Goal: Check status: Check status

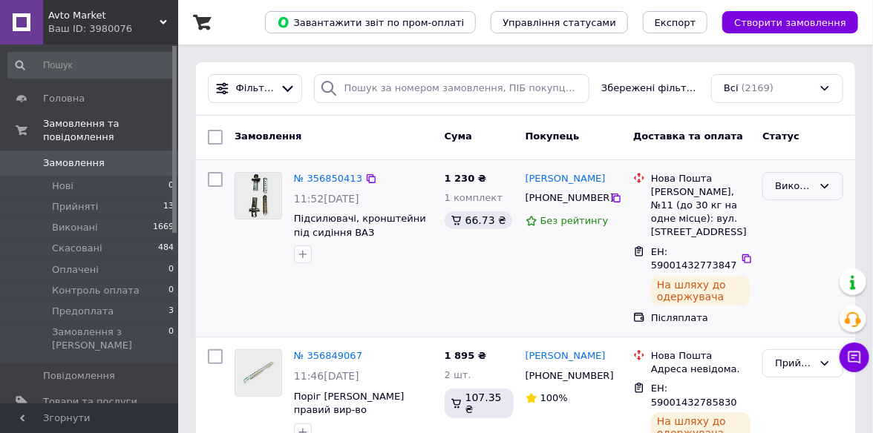
scroll to position [148, 0]
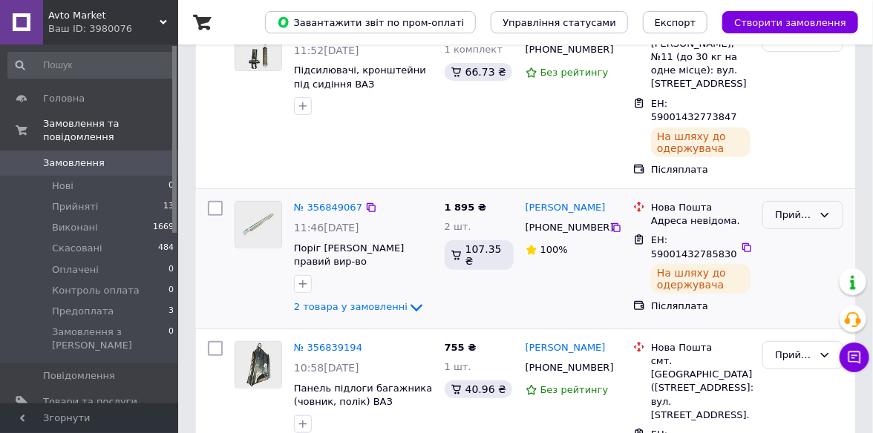
click at [829, 217] on icon at bounding box center [824, 215] width 12 height 12
click at [817, 238] on li "Виконано" at bounding box center [802, 245] width 79 height 27
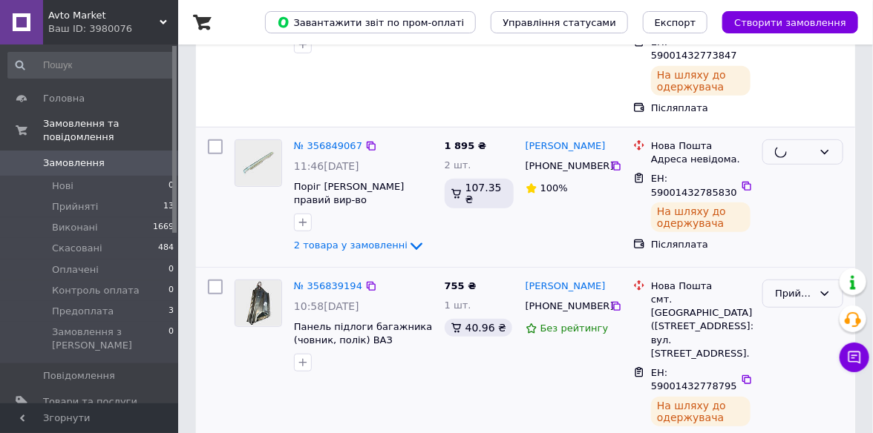
scroll to position [297, 0]
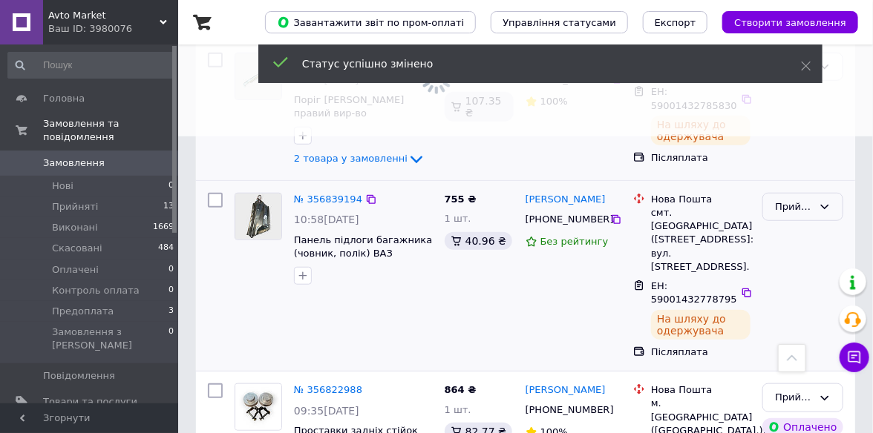
click at [822, 215] on div "Прийнято" at bounding box center [802, 207] width 81 height 29
click at [809, 231] on li "Виконано" at bounding box center [802, 237] width 79 height 27
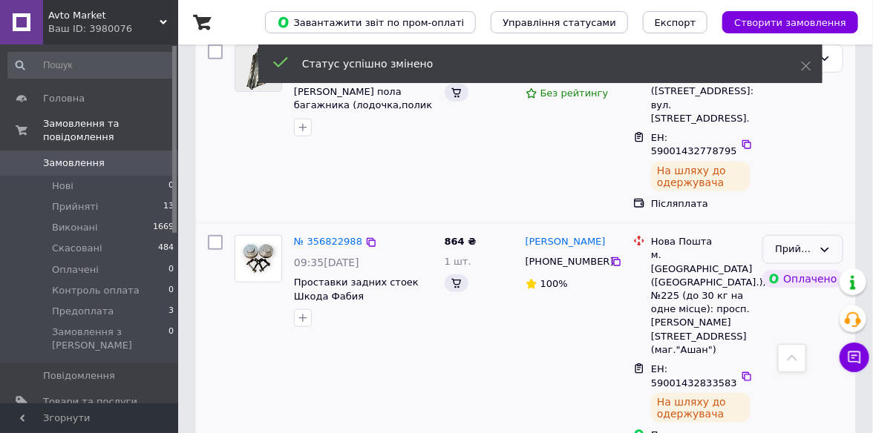
click at [822, 244] on icon at bounding box center [824, 250] width 12 height 12
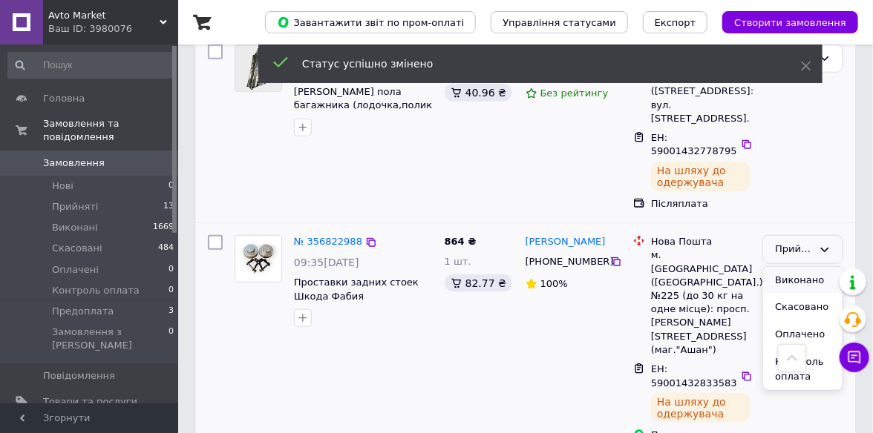
click at [772, 280] on li "Виконано" at bounding box center [802, 280] width 79 height 27
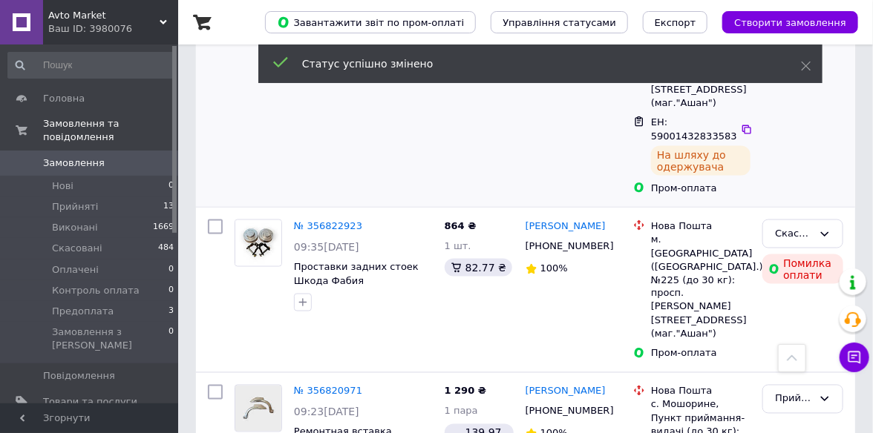
scroll to position [741, 0]
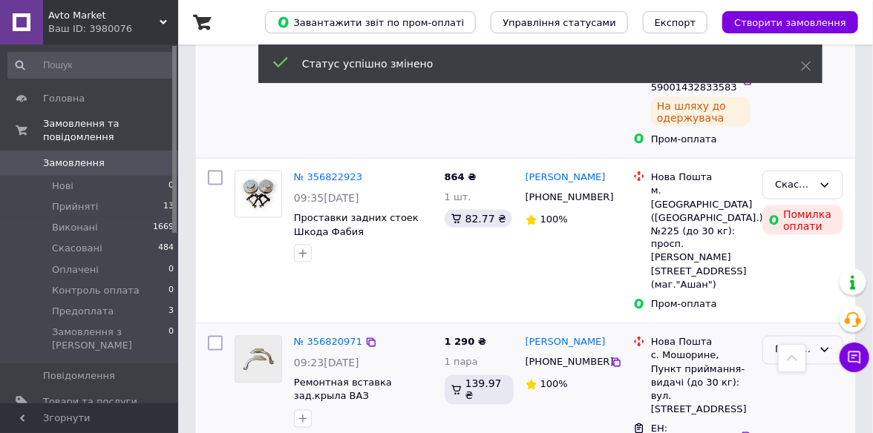
click at [828, 336] on div "Прийнято" at bounding box center [802, 350] width 81 height 29
click at [801, 368] on li "Виконано" at bounding box center [802, 381] width 79 height 27
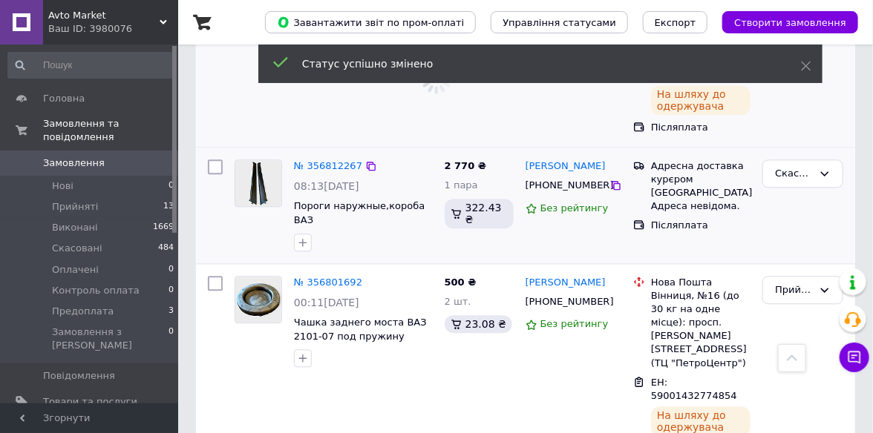
scroll to position [1113, 0]
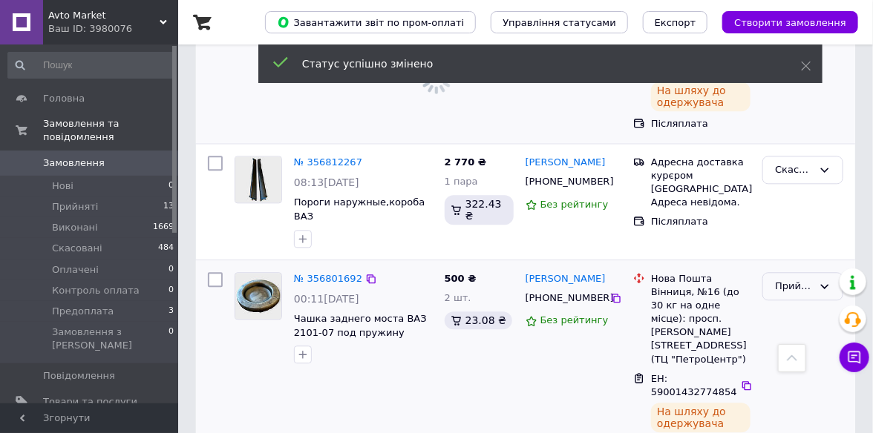
click at [819, 280] on icon at bounding box center [824, 286] width 12 height 12
click at [796, 303] on li "Виконано" at bounding box center [802, 316] width 79 height 27
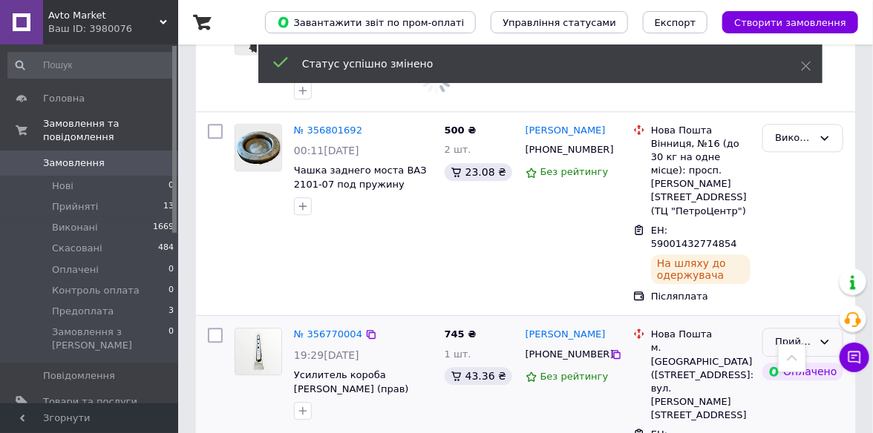
click at [835, 328] on div "Прийнято" at bounding box center [802, 342] width 81 height 29
click at [812, 360] on li "Виконано" at bounding box center [802, 373] width 79 height 27
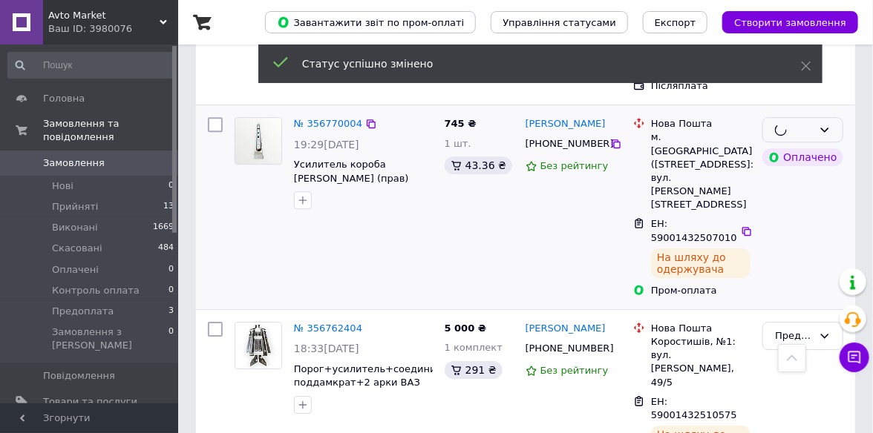
scroll to position [1483, 0]
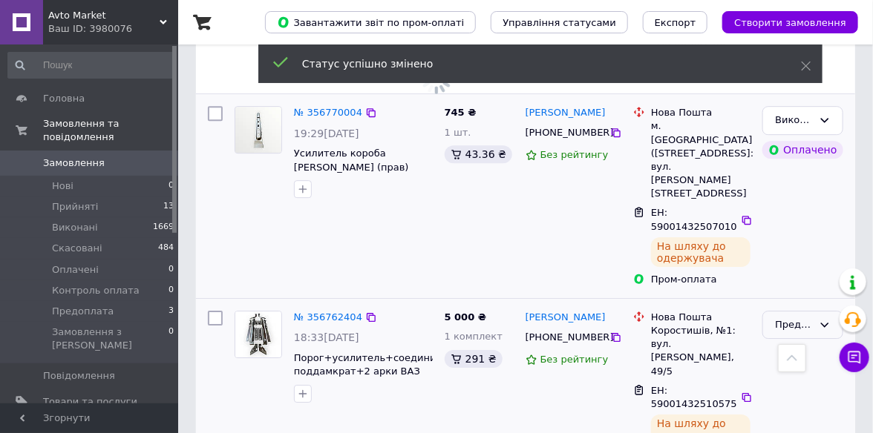
click at [824, 319] on icon at bounding box center [824, 325] width 12 height 12
click at [803, 342] on li "Прийнято" at bounding box center [802, 355] width 79 height 27
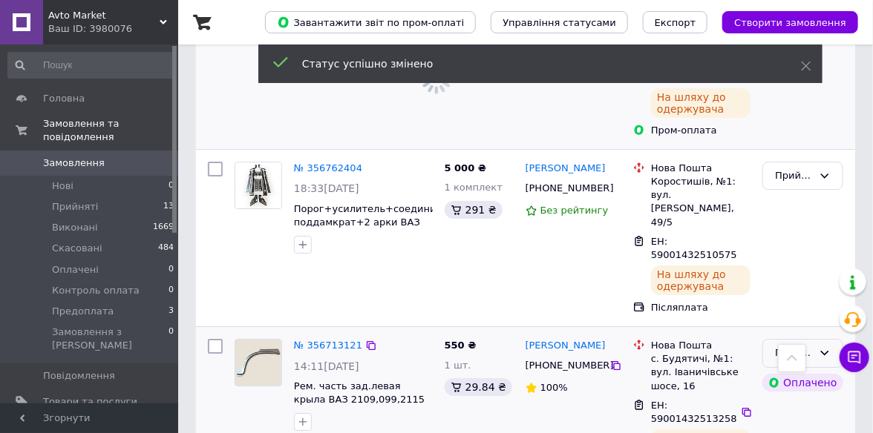
click at [823, 339] on div "Прийнято" at bounding box center [802, 353] width 81 height 29
click at [804, 371] on li "Виконано" at bounding box center [802, 384] width 79 height 27
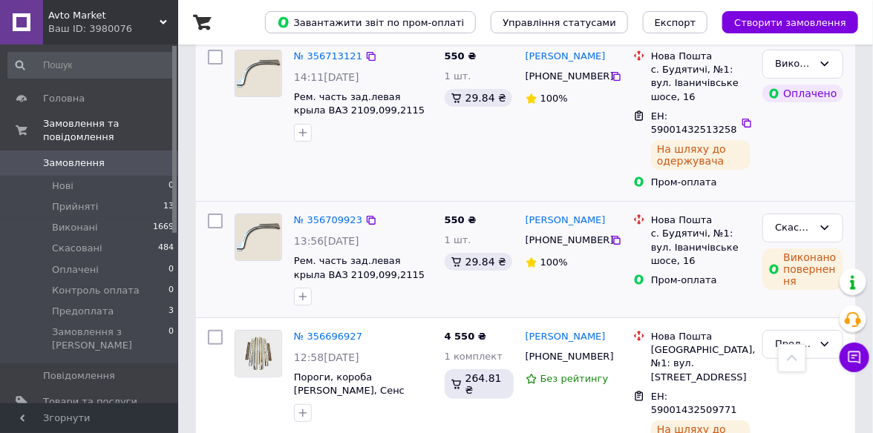
scroll to position [1929, 0]
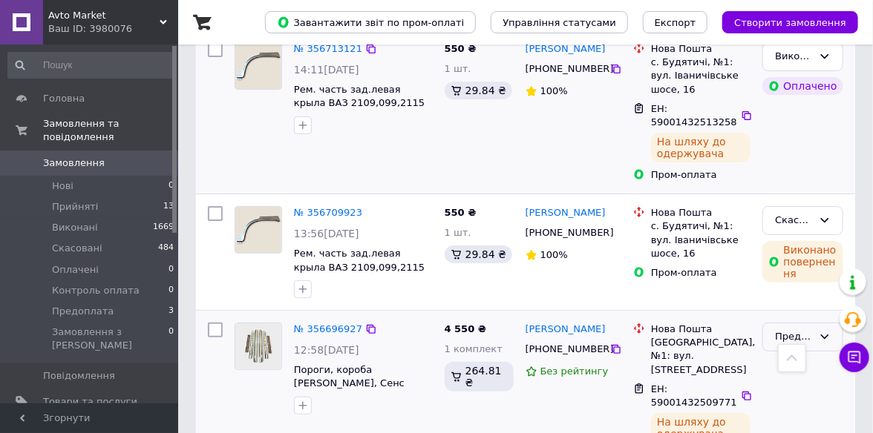
click at [824, 323] on div "Предоплата" at bounding box center [802, 337] width 81 height 29
click at [810, 355] on li "Прийнято" at bounding box center [802, 368] width 79 height 27
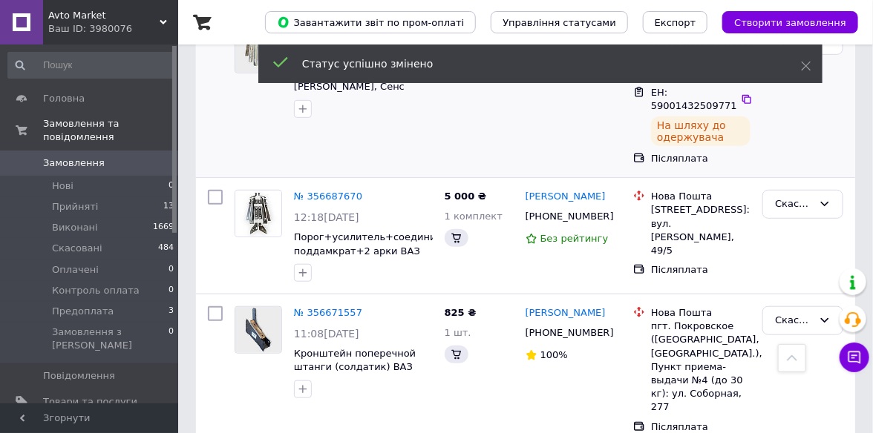
scroll to position [2374, 0]
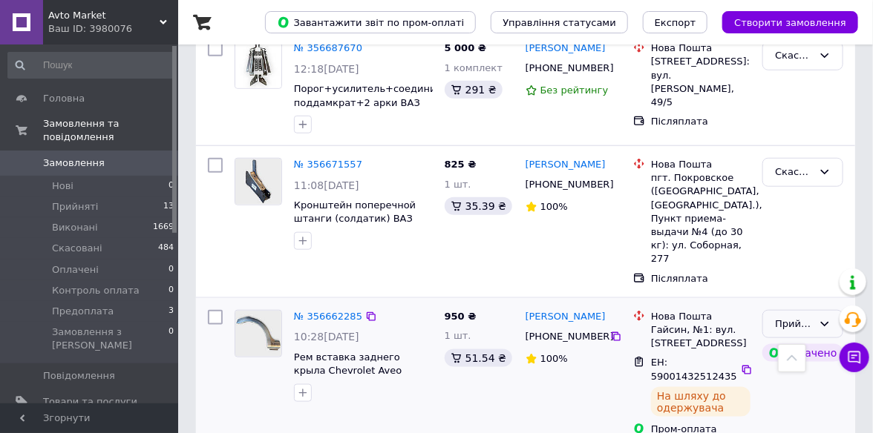
click at [836, 310] on div "Прийнято" at bounding box center [802, 324] width 81 height 29
click at [824, 341] on li "Виконано" at bounding box center [802, 354] width 79 height 27
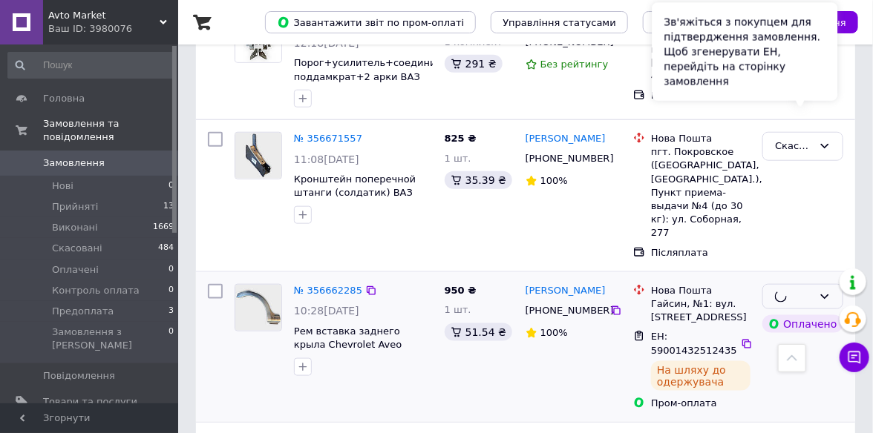
scroll to position [2523, 0]
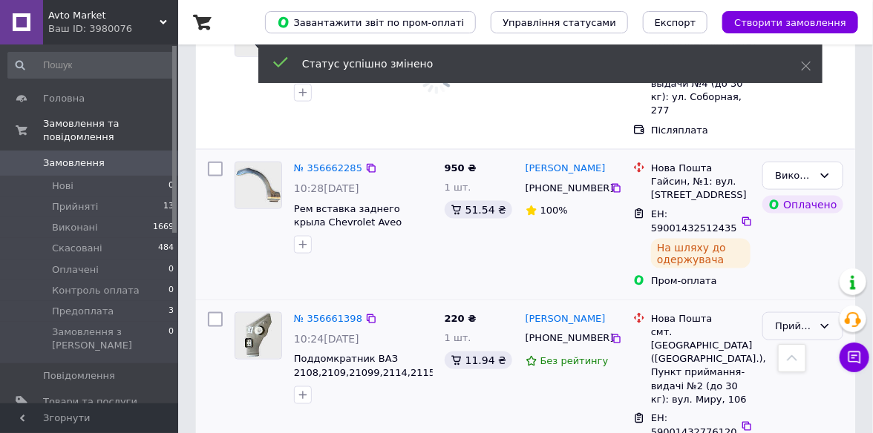
click at [824, 321] on icon at bounding box center [824, 327] width 12 height 12
click at [809, 344] on li "Виконано" at bounding box center [802, 357] width 79 height 27
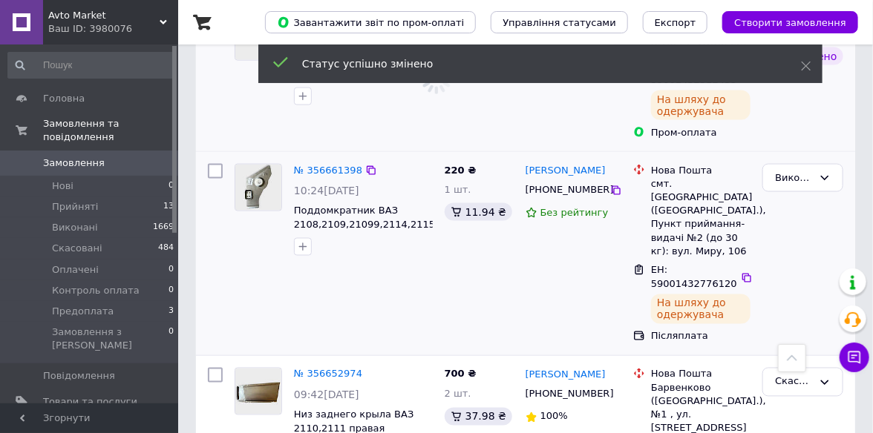
scroll to position [2745, 0]
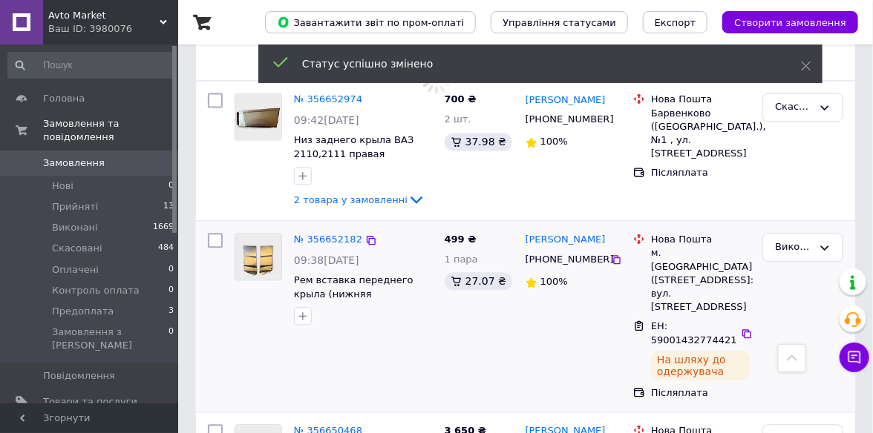
scroll to position [2967, 0]
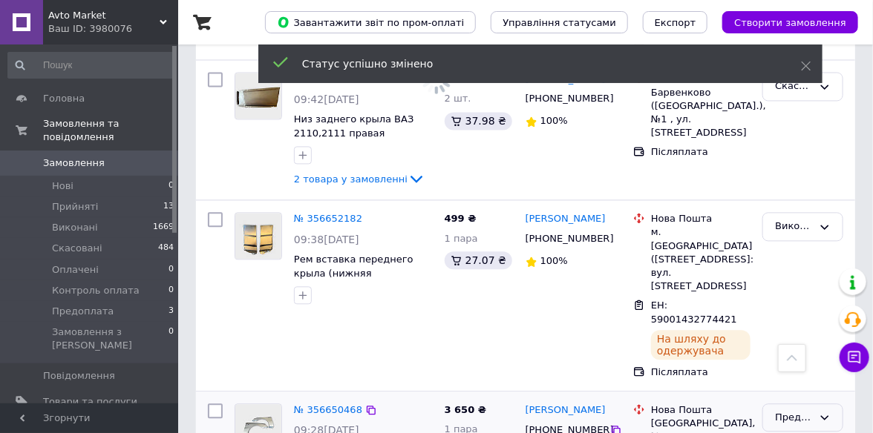
click at [824, 404] on div "Предоплата" at bounding box center [802, 418] width 81 height 29
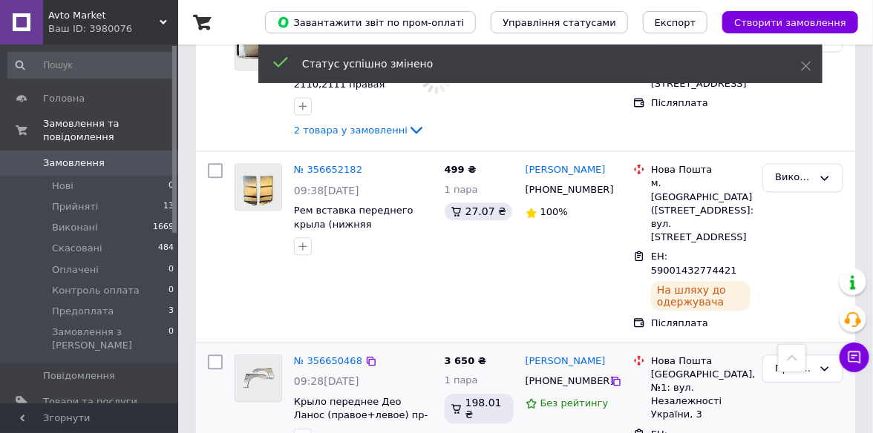
scroll to position [3116, 0]
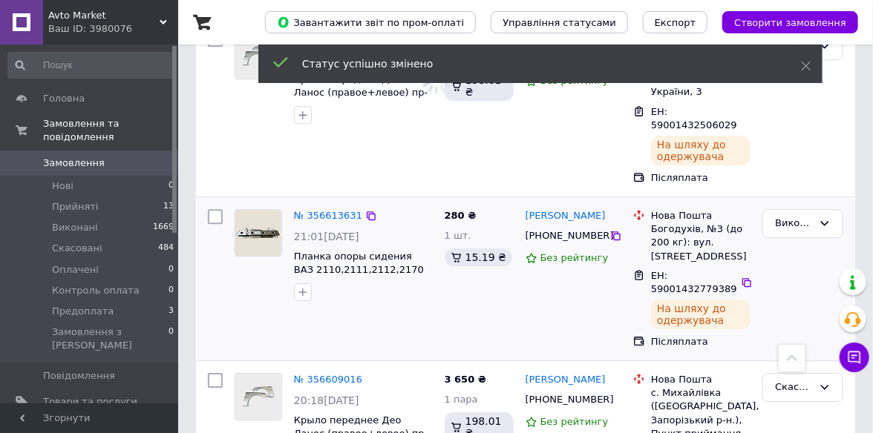
scroll to position [3413, 0]
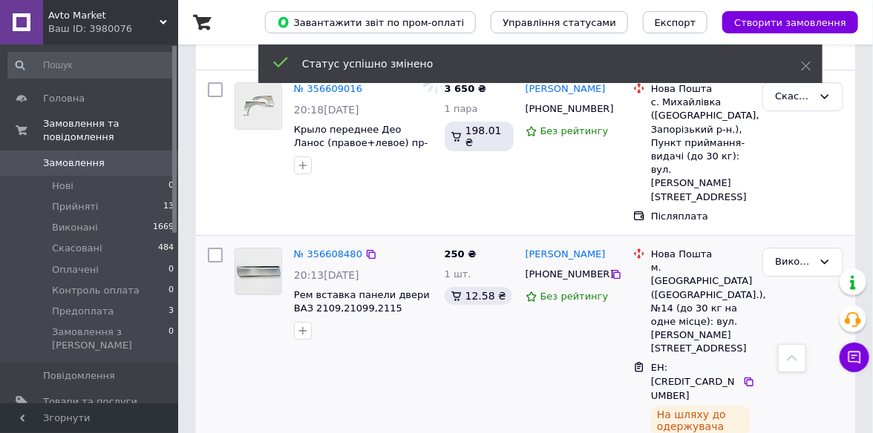
scroll to position [3636, 0]
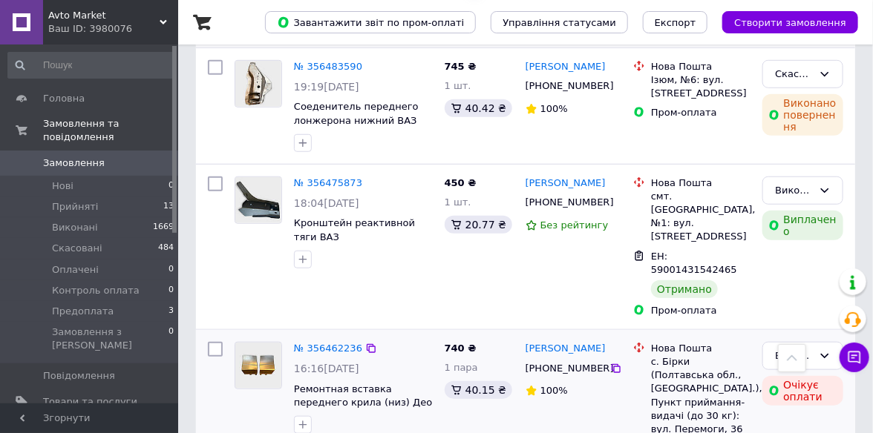
scroll to position [4229, 0]
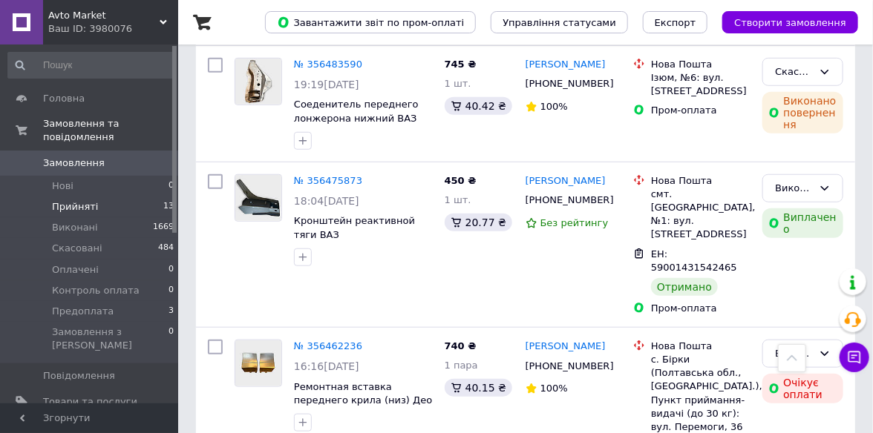
click at [70, 200] on span "Прийняті" at bounding box center [75, 206] width 46 height 13
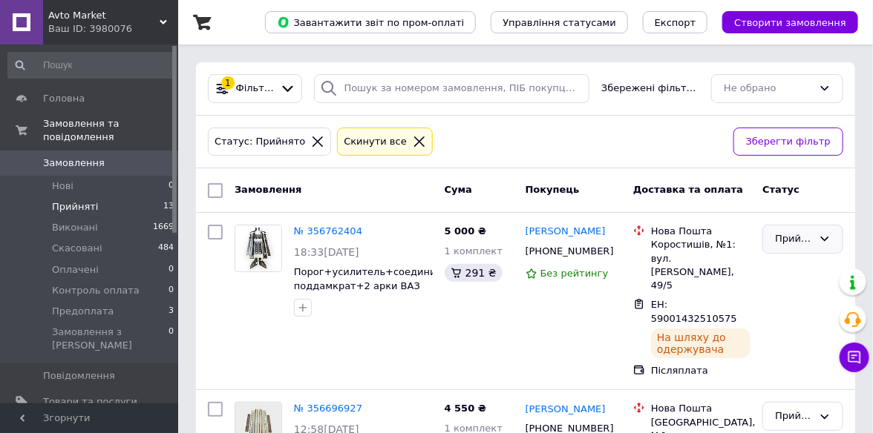
click at [828, 241] on icon at bounding box center [824, 239] width 12 height 12
click at [808, 269] on li "Виконано" at bounding box center [802, 270] width 79 height 27
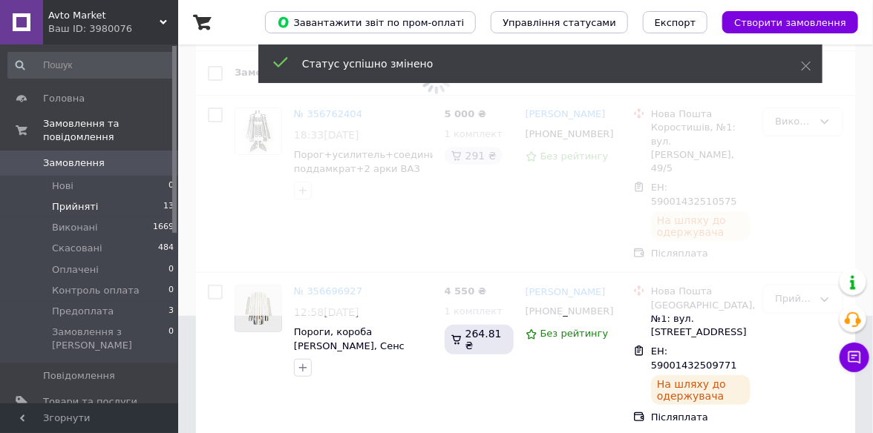
scroll to position [148, 0]
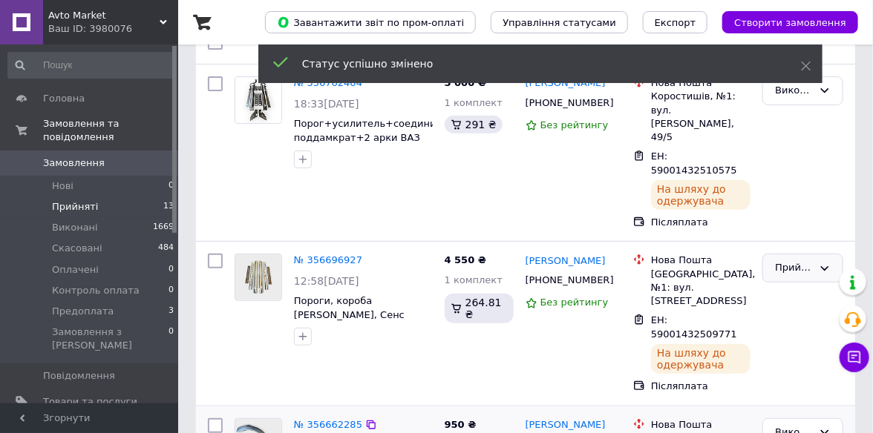
click at [828, 263] on icon at bounding box center [824, 269] width 12 height 12
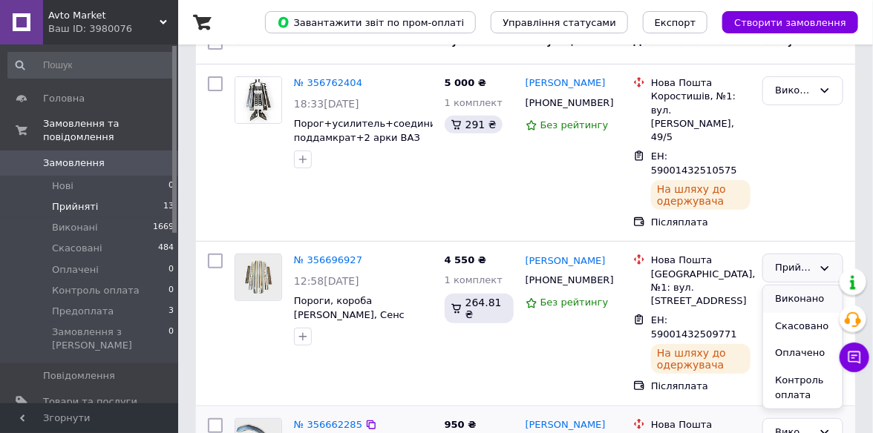
click at [815, 286] on li "Виконано" at bounding box center [802, 299] width 79 height 27
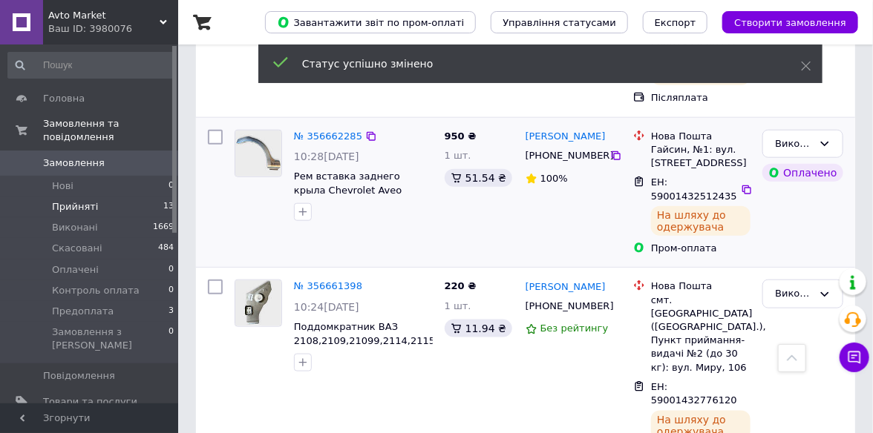
scroll to position [445, 0]
